Goal: Transaction & Acquisition: Purchase product/service

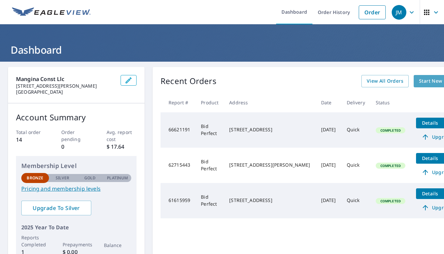
click at [419, 81] on span "Start New Order" at bounding box center [438, 81] width 39 height 8
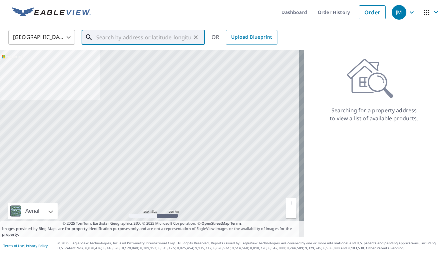
click at [96, 37] on input "text" at bounding box center [143, 37] width 95 height 19
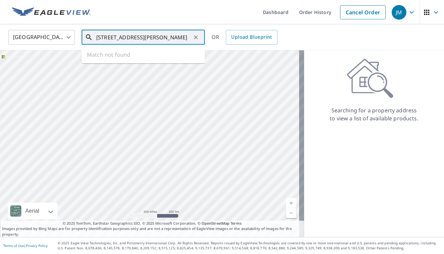
type input "821 todd ave ellwood city pa16117"
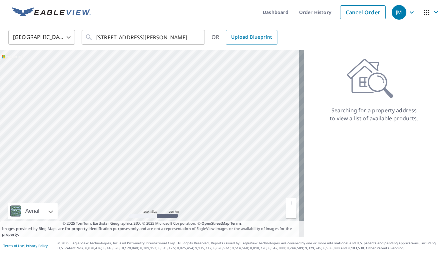
click at [294, 32] on div "United States US ​ 821 todd ave ellwood city pa16117 ​ OR Upload Blueprint" at bounding box center [219, 37] width 433 height 16
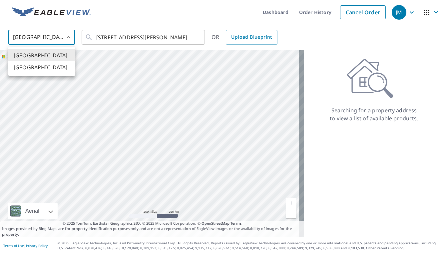
click at [68, 38] on body "JM JM Dashboard Order History Cancel Order JM United States US ​ 821 todd ave e…" at bounding box center [222, 127] width 444 height 254
click at [68, 38] on div at bounding box center [222, 127] width 444 height 254
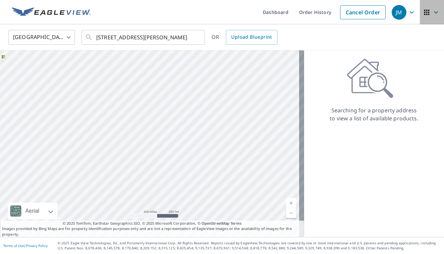
click at [432, 11] on icon "button" at bounding box center [436, 12] width 8 height 8
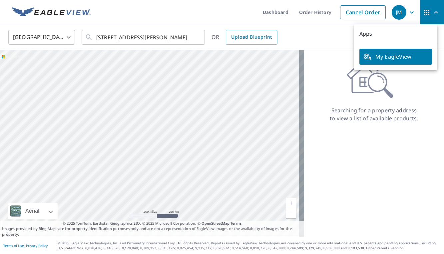
click at [325, 35] on div "United States US ​ 821 todd ave ellwood city pa16117 ​ OR Upload Blueprint" at bounding box center [219, 37] width 433 height 16
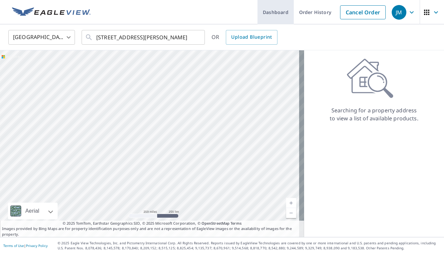
click at [269, 12] on link "Dashboard" at bounding box center [276, 12] width 36 height 24
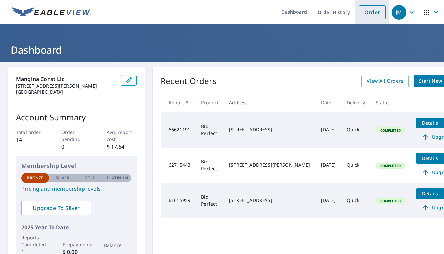
click at [367, 14] on link "Order" at bounding box center [372, 12] width 27 height 14
click at [419, 80] on span "Start New Order" at bounding box center [438, 81] width 39 height 8
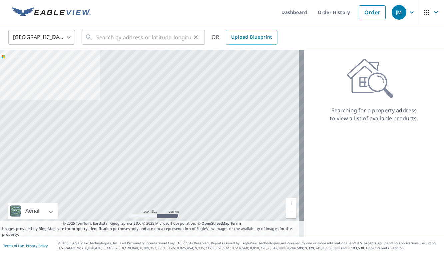
click at [94, 37] on div "​" at bounding box center [143, 37] width 123 height 15
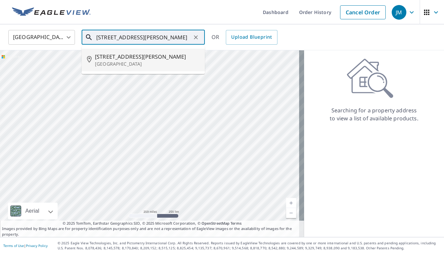
click at [108, 56] on span "821 Todd Ave" at bounding box center [147, 57] width 105 height 8
type input "821 Todd Ave Ellwood City, PA 16117"
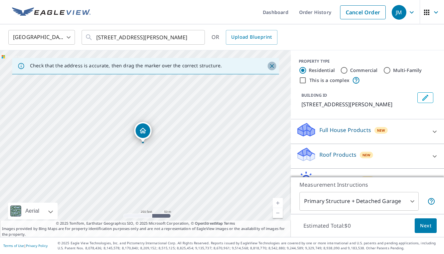
click at [270, 67] on icon "Close" at bounding box center [272, 66] width 4 height 4
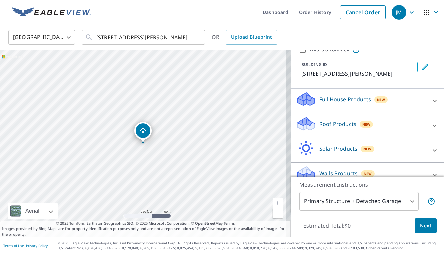
scroll to position [41, 0]
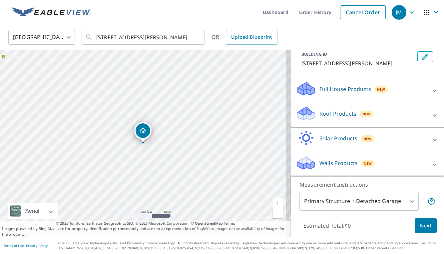
click at [407, 201] on body "JM JM Dashboard Order History Cancel Order JM United States US ​ 821 Todd Ave E…" at bounding box center [222, 127] width 444 height 254
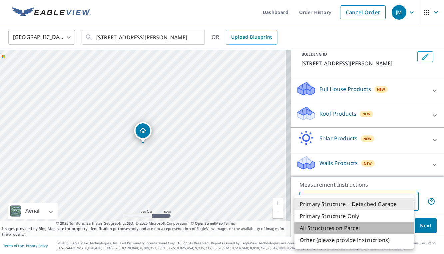
click at [320, 228] on li "All Structures on Parcel" at bounding box center [354, 228] width 119 height 12
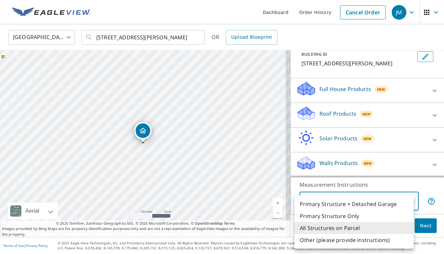
click at [408, 200] on body "JM JM Dashboard Order History Cancel Order JM United States US ​ 821 Todd Ave E…" at bounding box center [222, 127] width 444 height 254
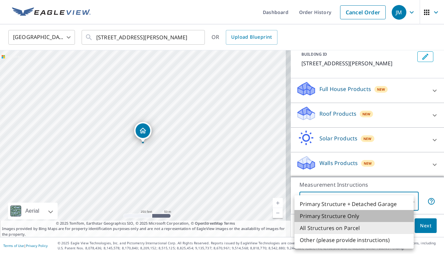
click at [327, 216] on li "Primary Structure Only" at bounding box center [354, 216] width 119 height 12
type input "2"
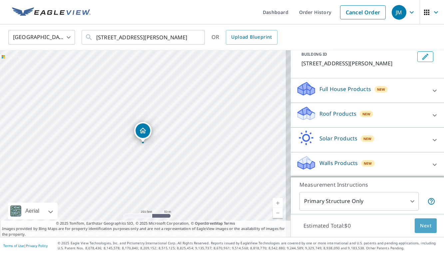
click at [420, 225] on span "Next" at bounding box center [425, 226] width 11 height 8
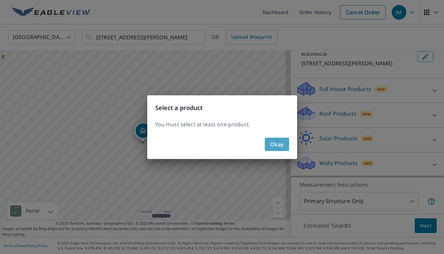
click at [279, 145] on span "Okay" at bounding box center [277, 144] width 14 height 9
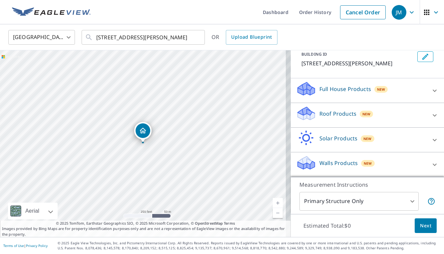
click at [342, 113] on p "Roof Products" at bounding box center [338, 114] width 37 height 8
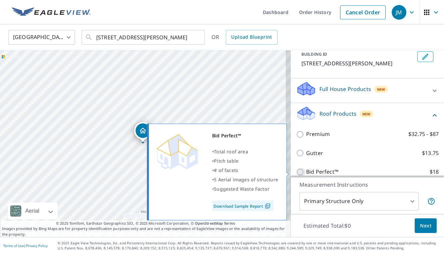
click at [296, 171] on input "Bid Perfect™ $18" at bounding box center [301, 172] width 10 height 8
checkbox input "true"
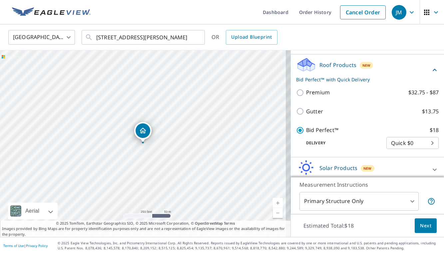
scroll to position [96, 0]
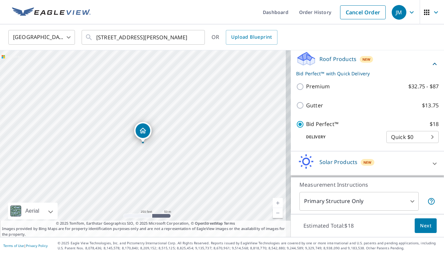
click at [420, 226] on span "Next" at bounding box center [425, 226] width 11 height 8
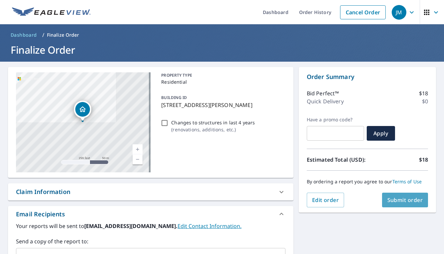
click at [397, 198] on span "Submit order" at bounding box center [406, 199] width 36 height 7
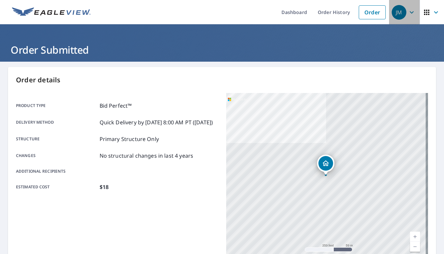
click at [410, 12] on icon "button" at bounding box center [412, 12] width 4 height 2
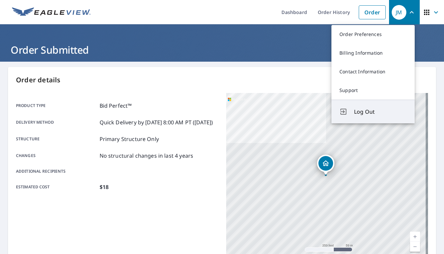
click at [362, 110] on span "Log Out" at bounding box center [380, 112] width 53 height 8
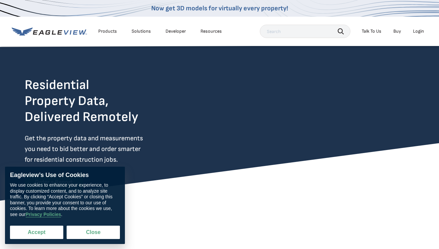
click at [33, 232] on button "Accept" at bounding box center [36, 232] width 53 height 13
checkbox input "true"
